Goal: Find specific page/section: Find specific page/section

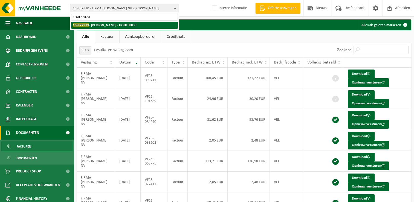
type input "10-877979"
click at [94, 27] on strong "10-877979 - [PERSON_NAME] - HOUTHULST" at bounding box center [105, 25] width 64 height 4
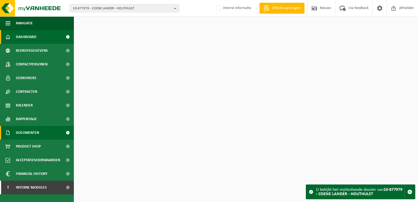
click at [34, 134] on span "Documenten" at bounding box center [27, 133] width 23 height 14
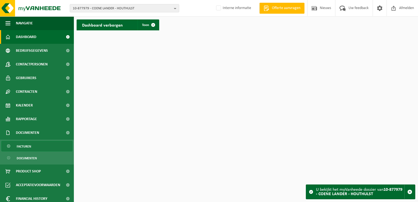
click at [36, 143] on link "Facturen" at bounding box center [36, 146] width 71 height 10
